Goal: Task Accomplishment & Management: Manage account settings

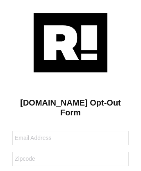
click at [71, 42] on img at bounding box center [71, 42] width 74 height 59
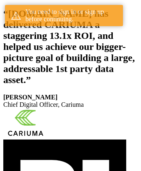
scroll to position [151, 0]
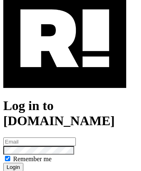
click at [65, 74] on img at bounding box center [64, 38] width 123 height 99
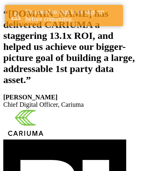
scroll to position [151, 0]
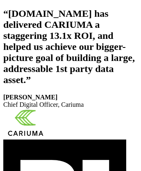
scroll to position [138, 0]
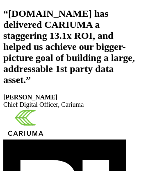
scroll to position [138, 0]
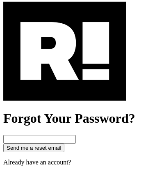
click at [65, 87] on img at bounding box center [64, 51] width 123 height 99
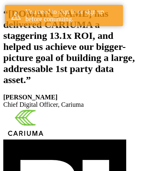
scroll to position [151, 0]
